Goal: Information Seeking & Learning: Learn about a topic

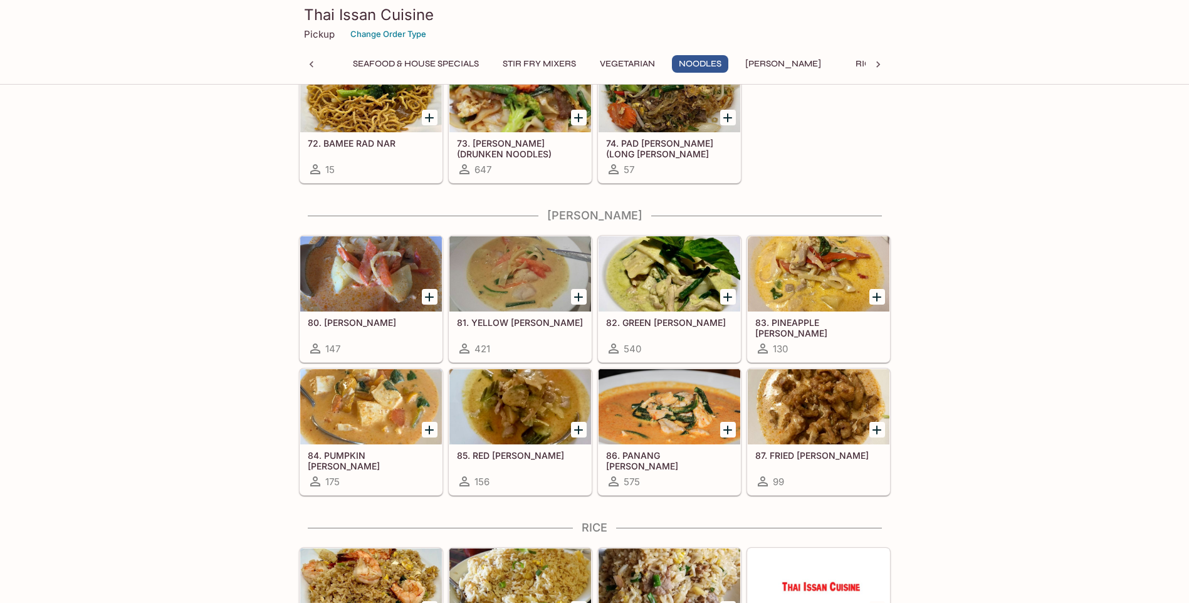
scroll to position [2409, 0]
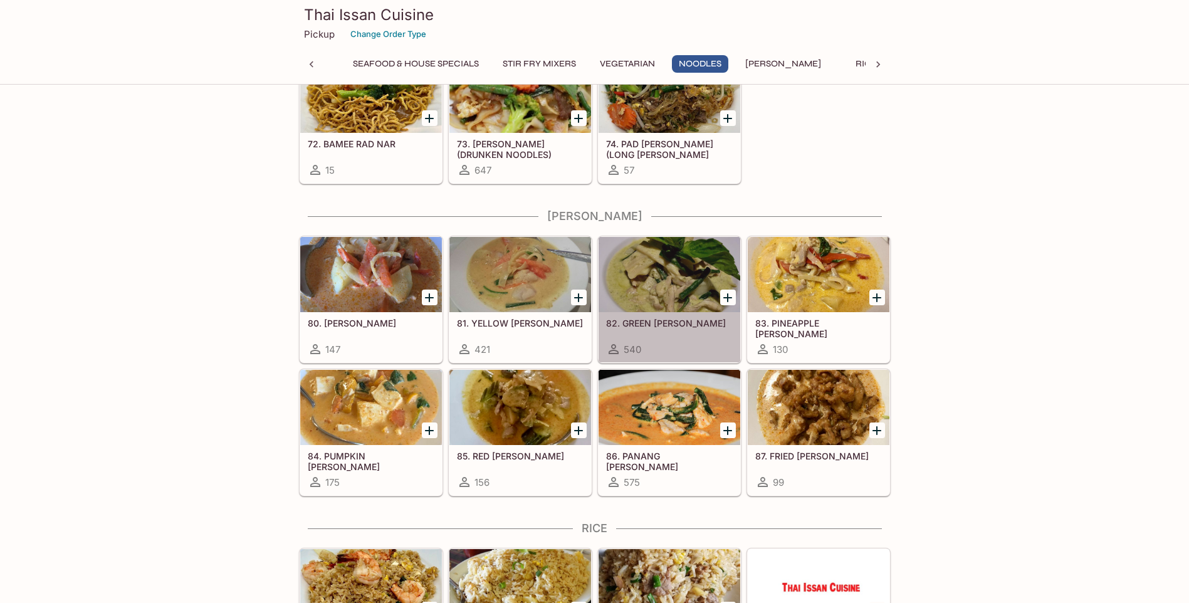
click at [657, 264] on div at bounding box center [670, 274] width 142 height 75
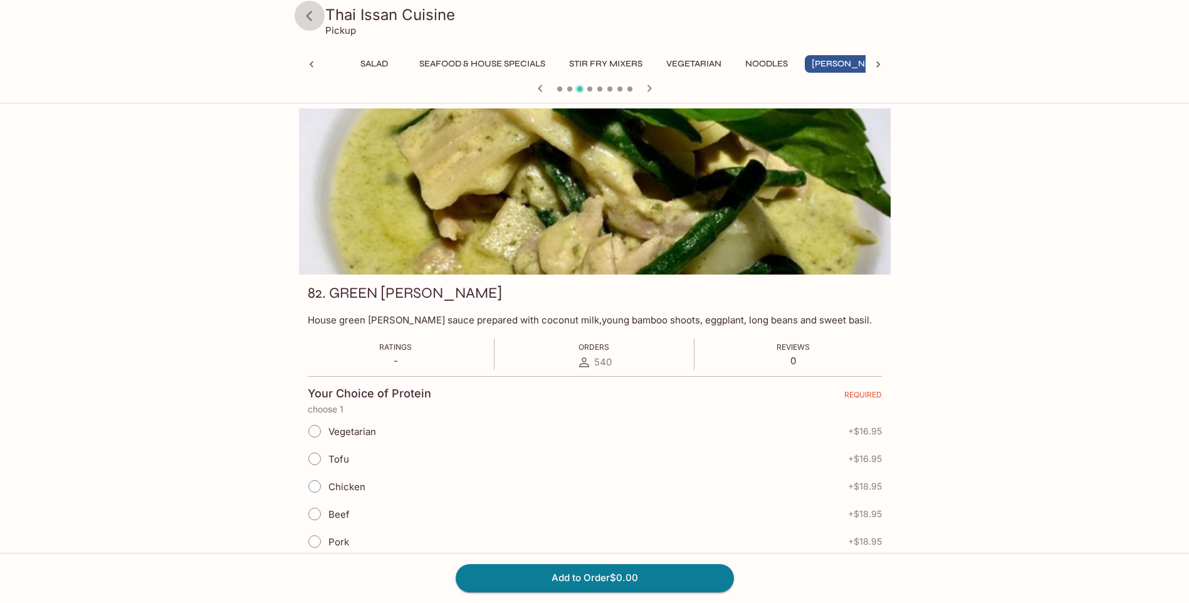
click at [310, 18] on icon at bounding box center [309, 16] width 6 height 10
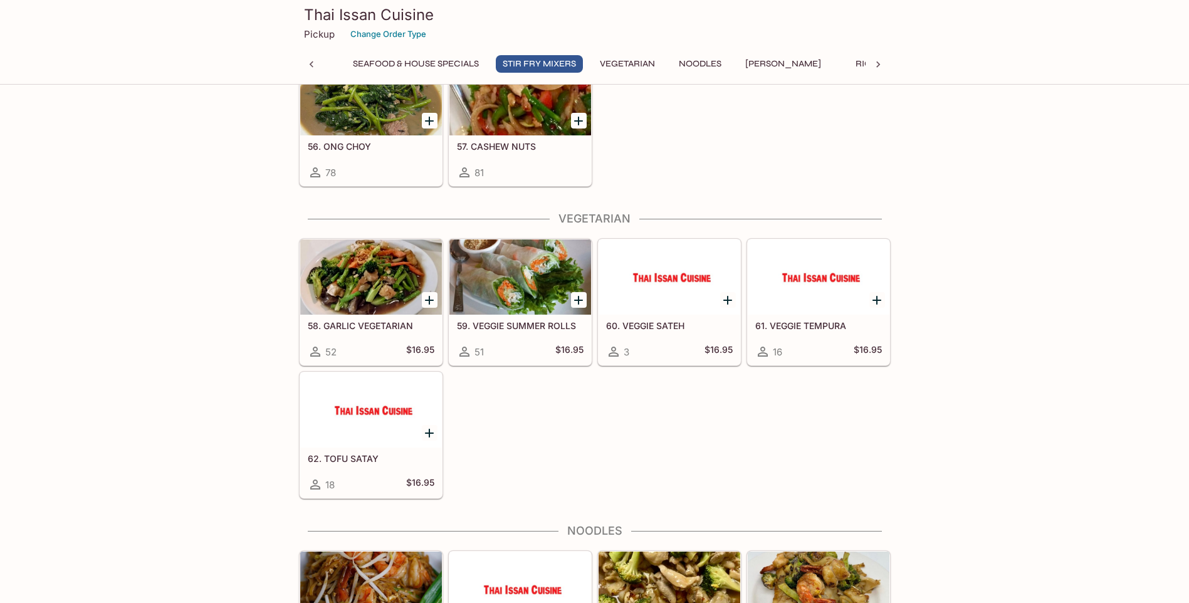
scroll to position [1406, 0]
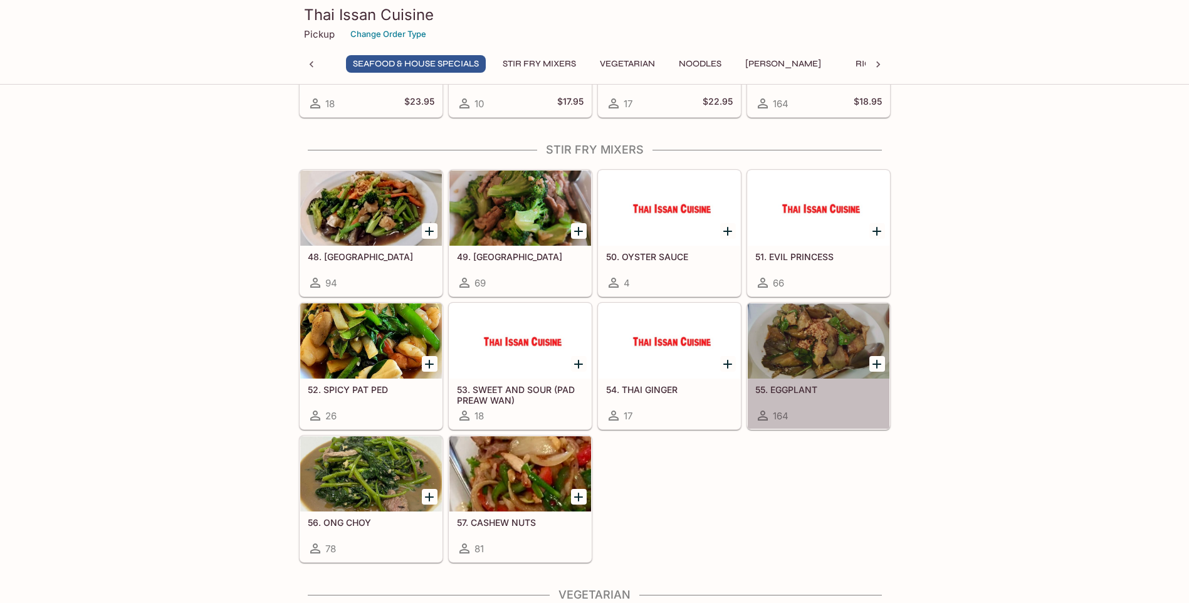
click at [820, 329] on div at bounding box center [819, 340] width 142 height 75
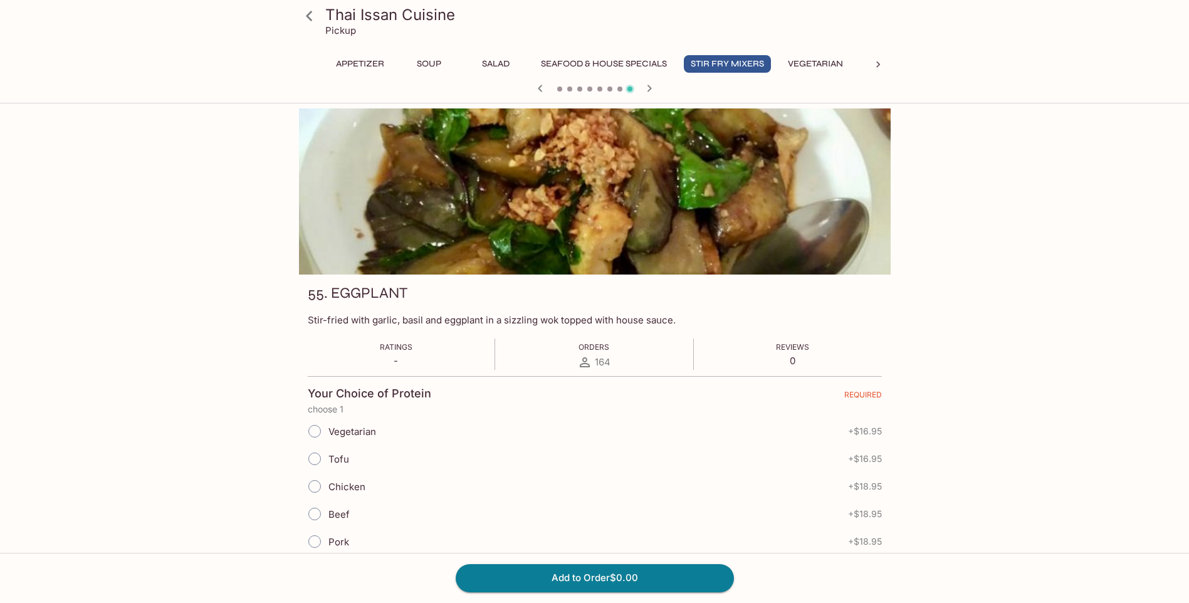
click at [307, 11] on icon at bounding box center [309, 16] width 22 height 22
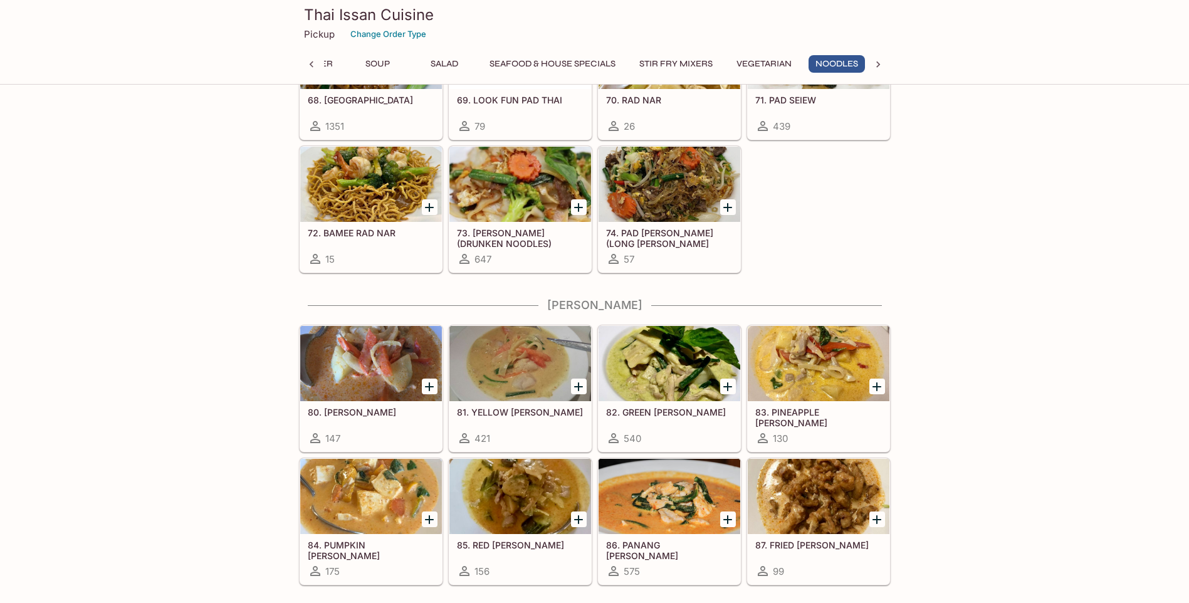
scroll to position [0, 55]
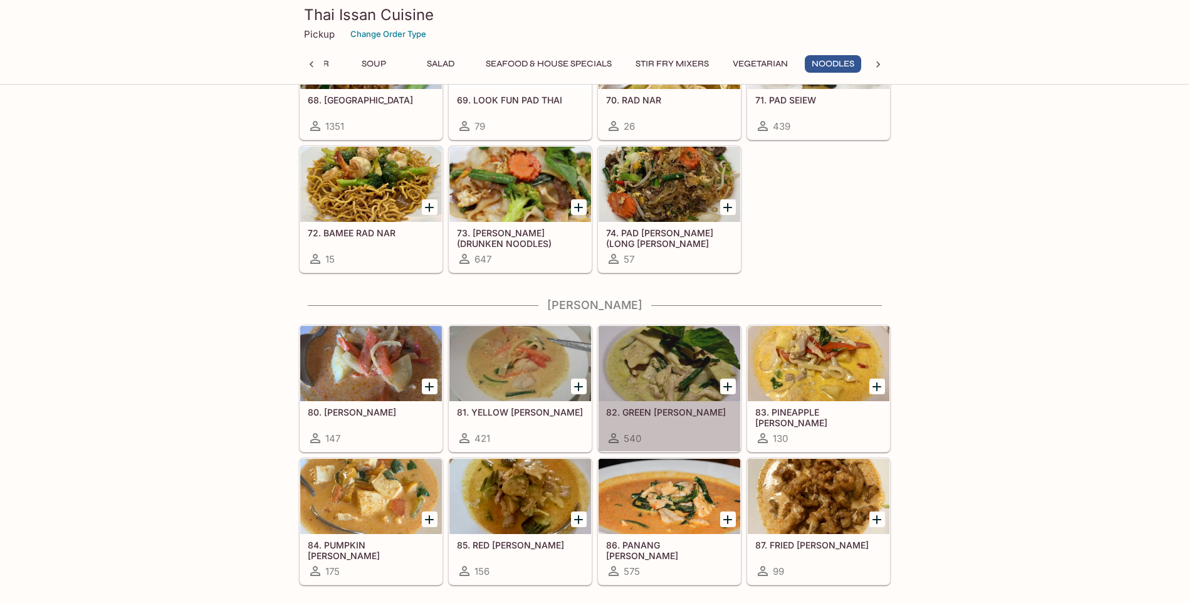
click at [670, 343] on div at bounding box center [670, 363] width 142 height 75
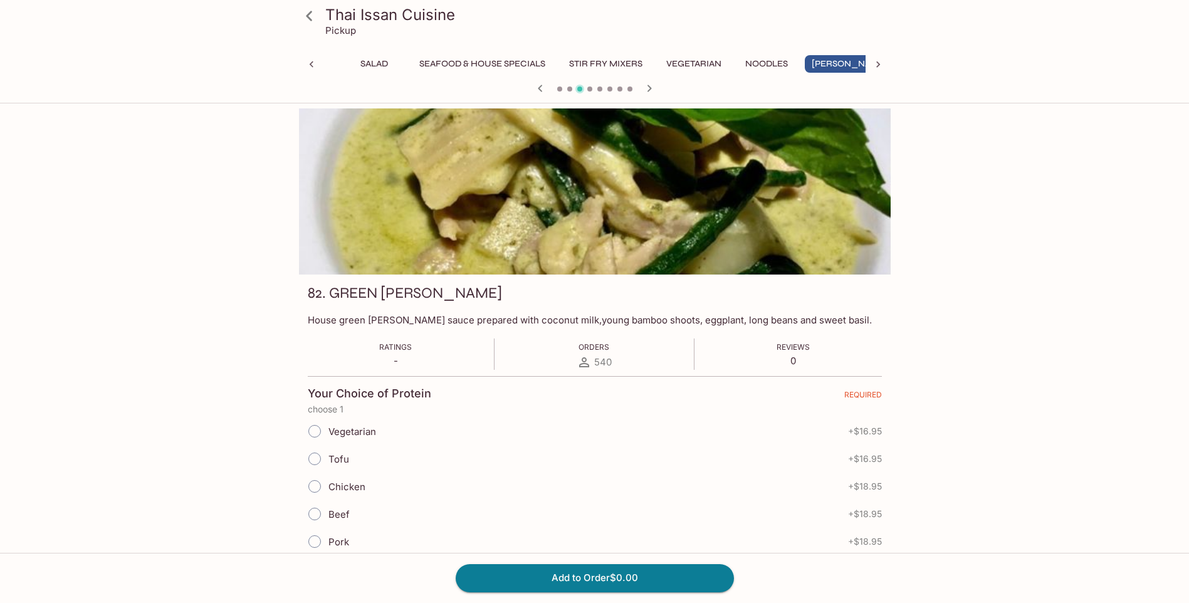
click at [300, 11] on icon at bounding box center [309, 16] width 22 height 22
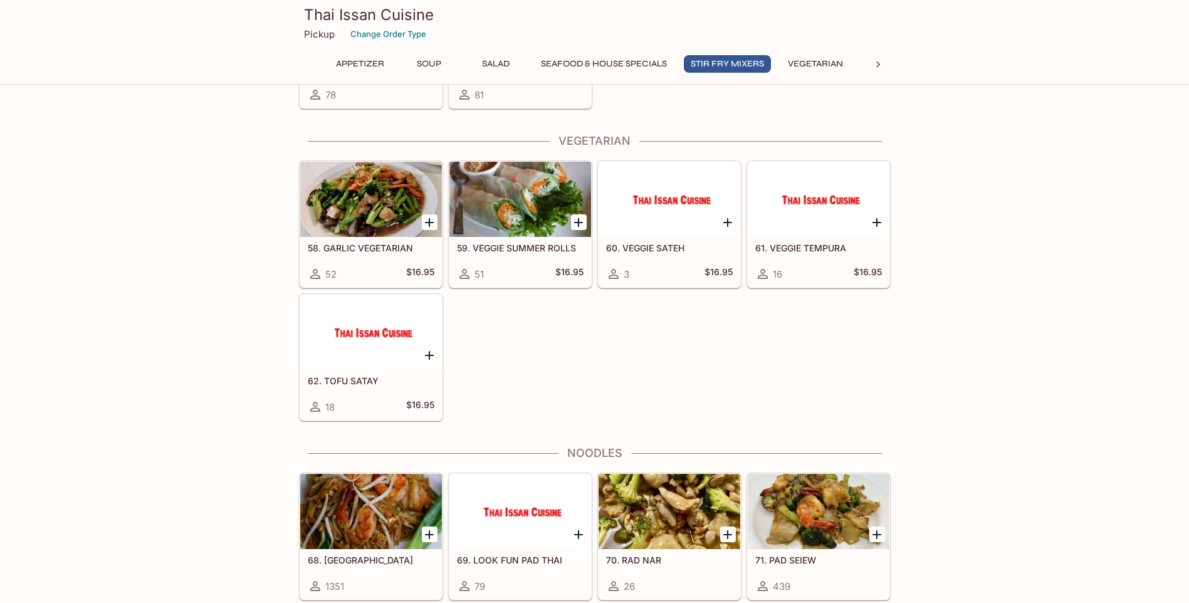
scroll to position [2069, 0]
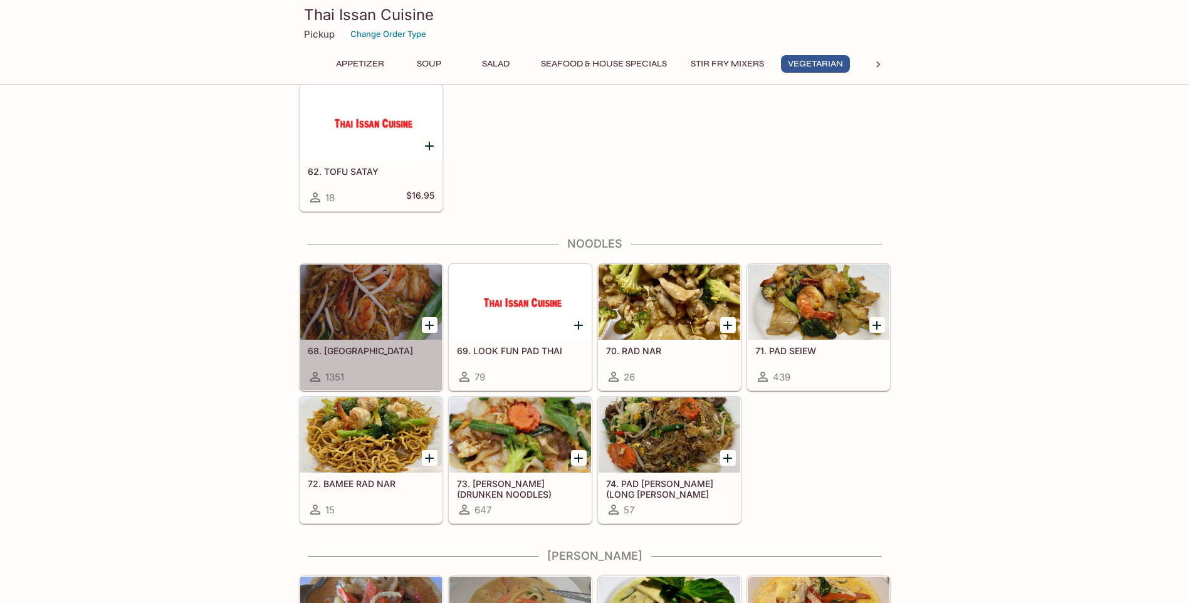
click at [381, 307] on div at bounding box center [371, 302] width 142 height 75
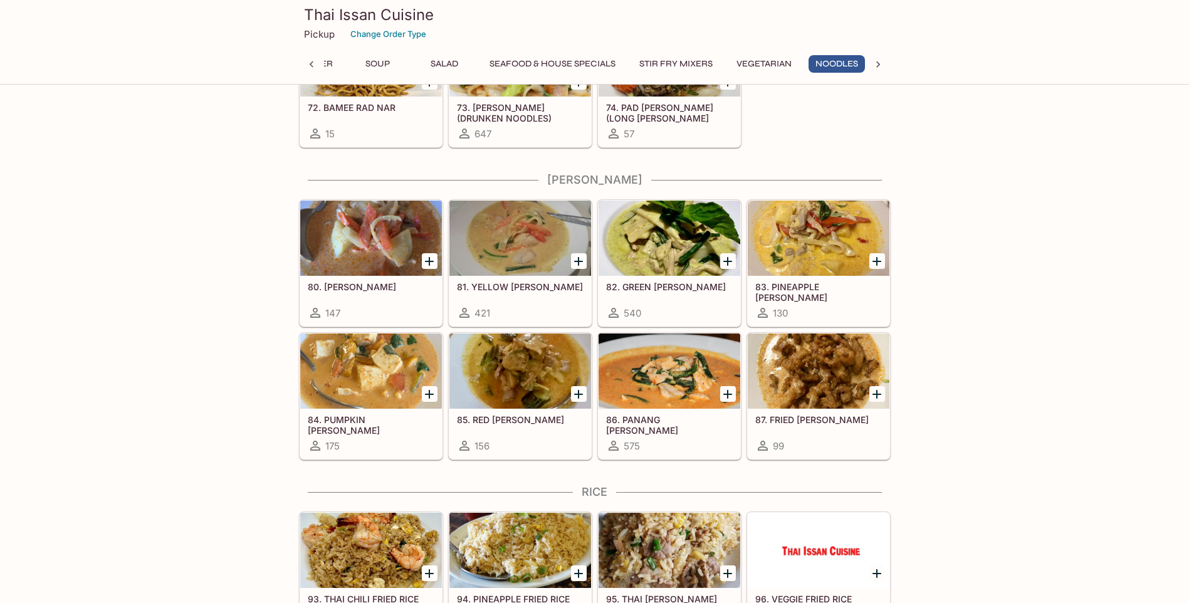
scroll to position [0, 55]
click at [687, 256] on div at bounding box center [670, 238] width 142 height 75
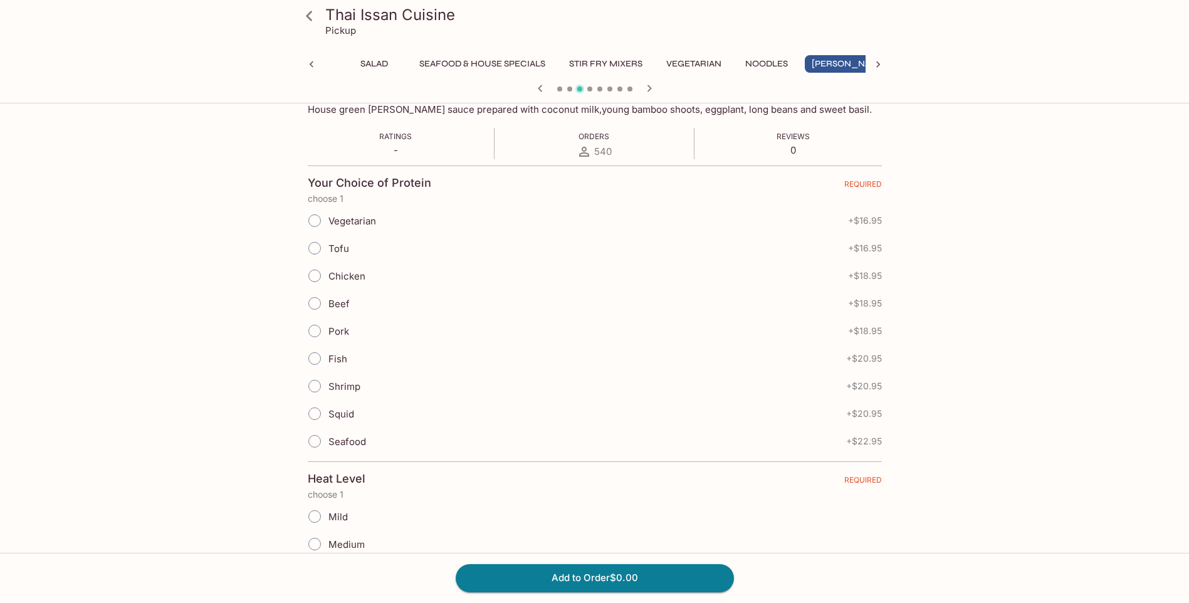
scroll to position [63, 0]
